Goal: Use online tool/utility

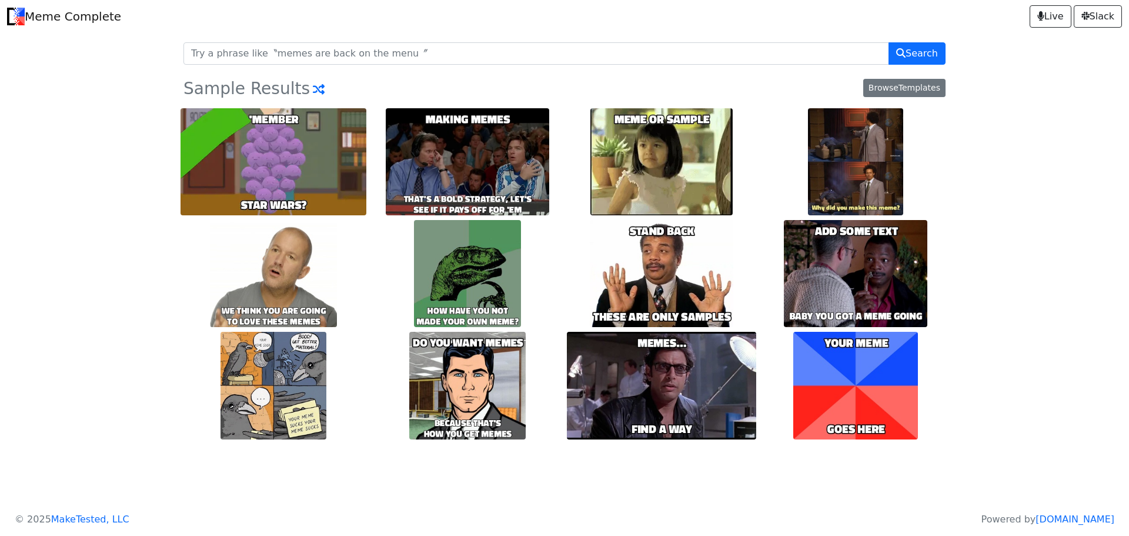
click at [868, 370] on img at bounding box center [855, 385] width 125 height 107
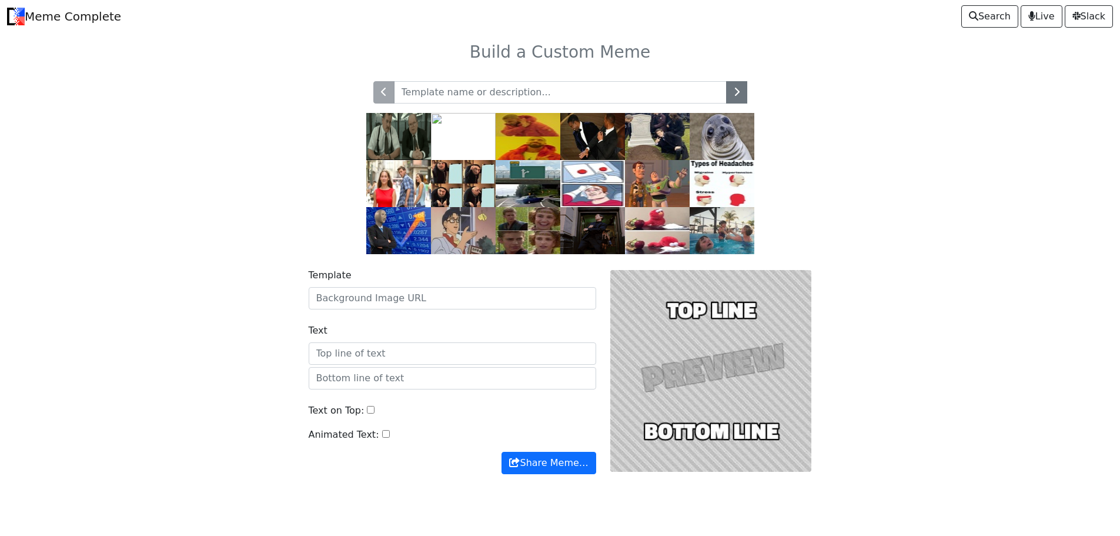
click at [689, 376] on div at bounding box center [711, 371] width 216 height 206
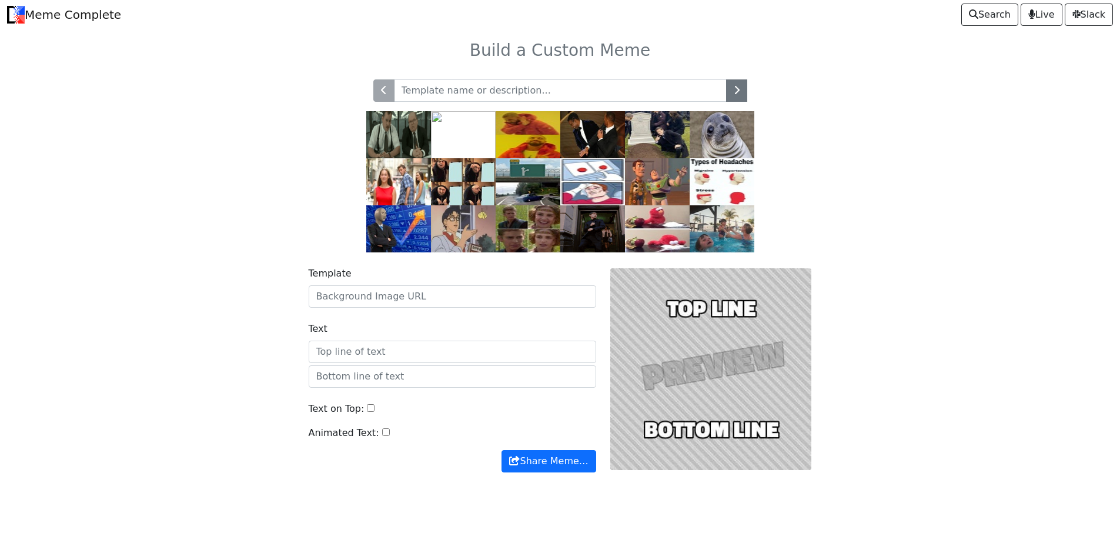
scroll to position [25, 0]
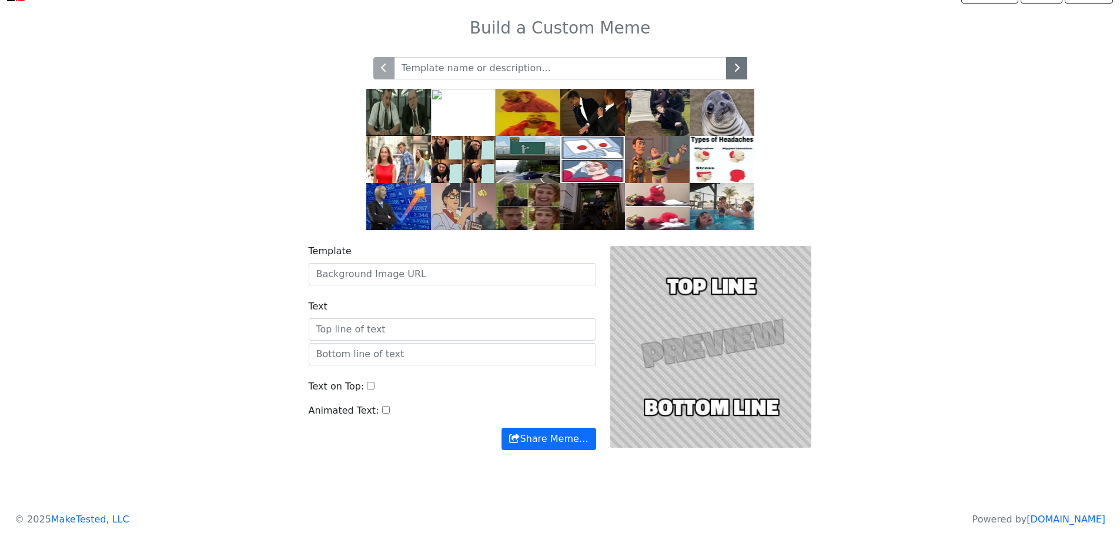
click at [722, 149] on img at bounding box center [722, 159] width 65 height 47
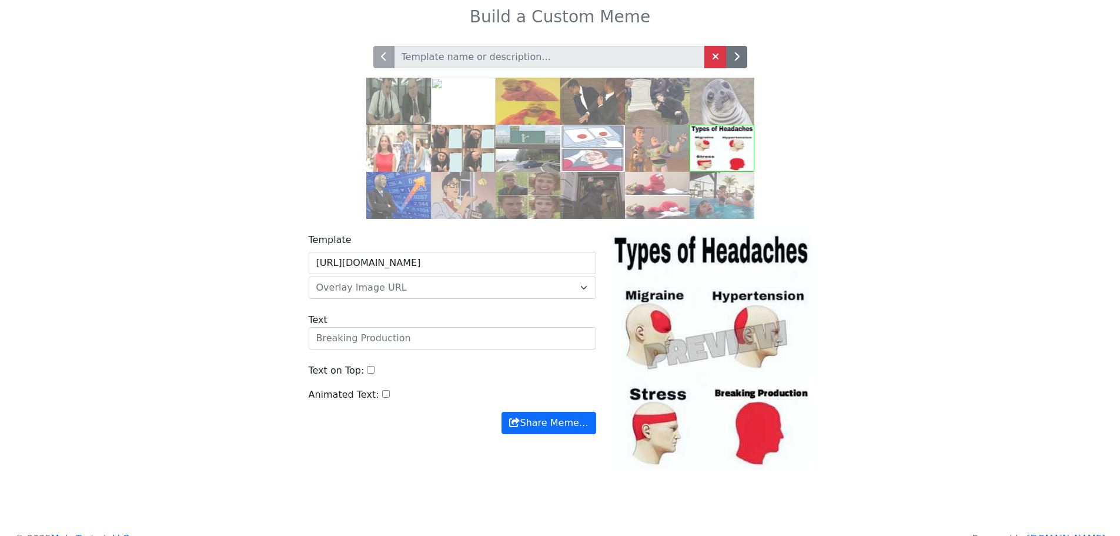
scroll to position [55, 0]
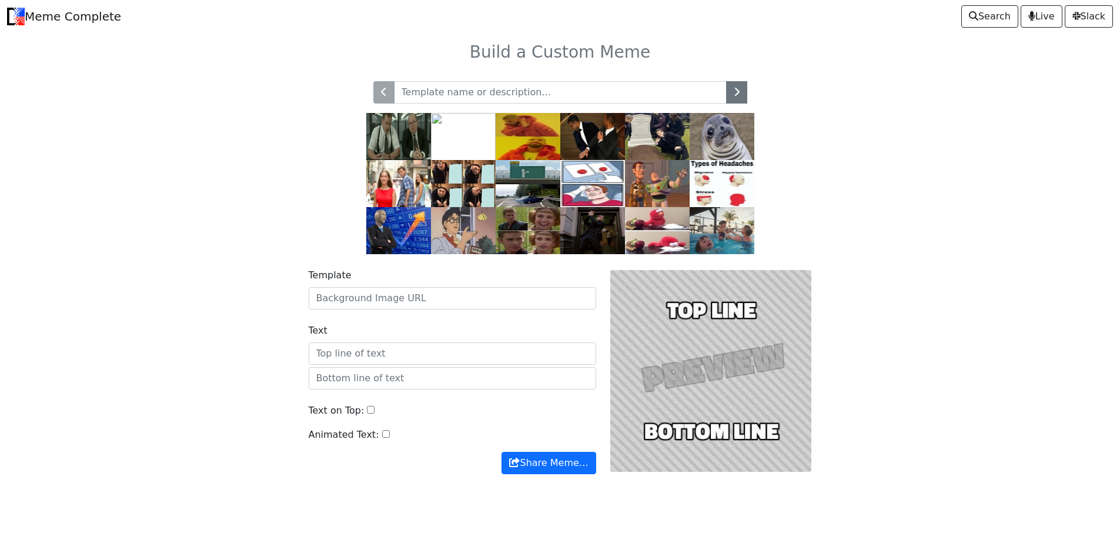
scroll to position [25, 0]
